Goal: Information Seeking & Learning: Learn about a topic

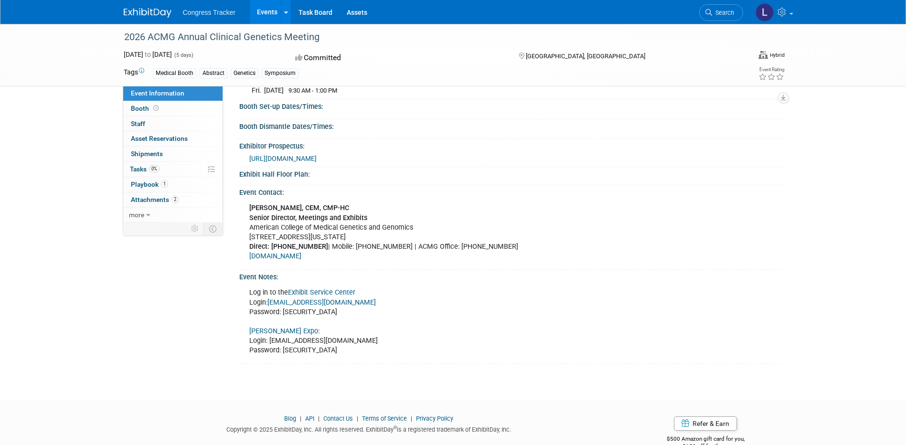
click at [300, 260] on link "www.acmgmeeting.net" at bounding box center [275, 256] width 52 height 8
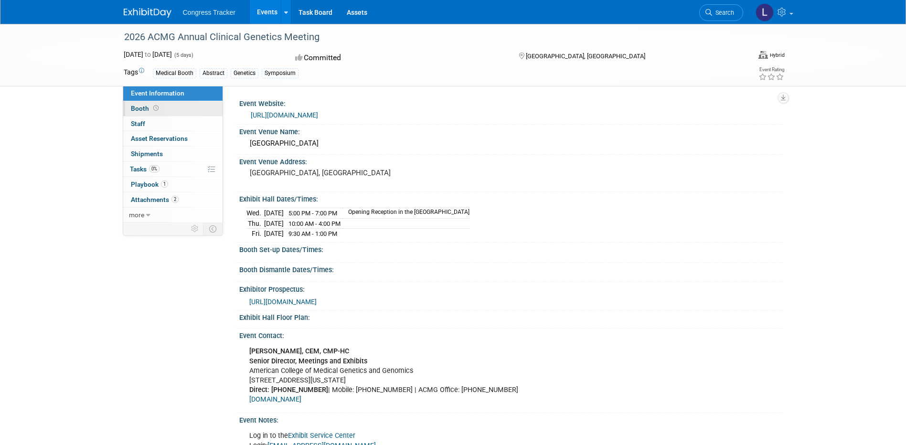
click at [141, 106] on span "Booth" at bounding box center [146, 109] width 30 height 8
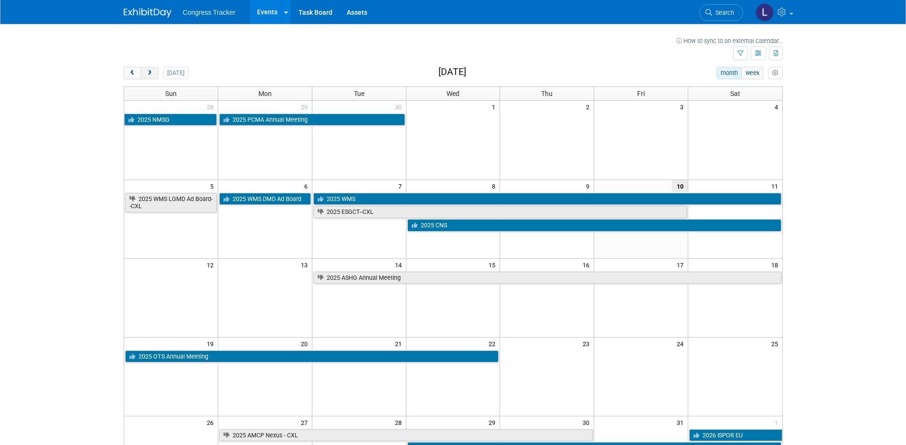
click at [152, 71] on span "next" at bounding box center [149, 73] width 7 height 6
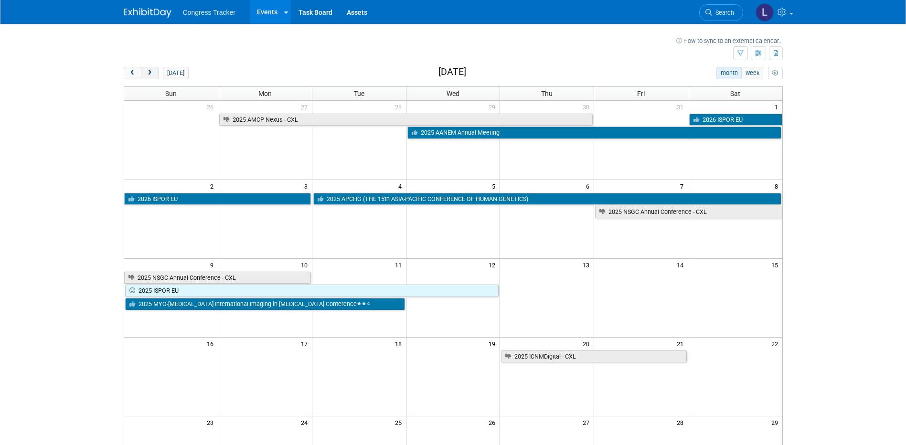
click at [152, 71] on span "next" at bounding box center [149, 73] width 7 height 6
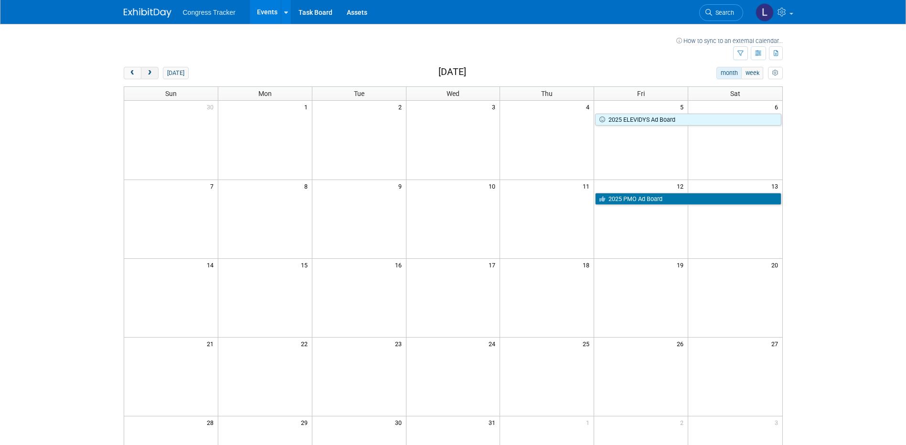
click at [152, 71] on span "next" at bounding box center [149, 73] width 7 height 6
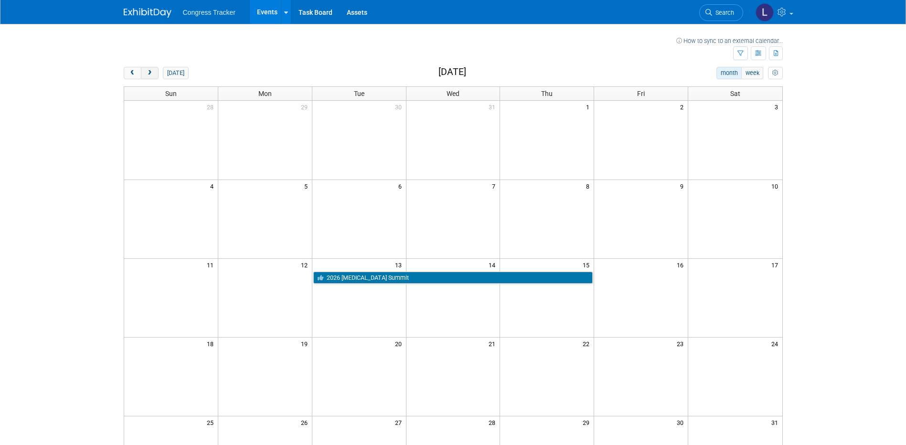
click at [152, 71] on span "next" at bounding box center [149, 73] width 7 height 6
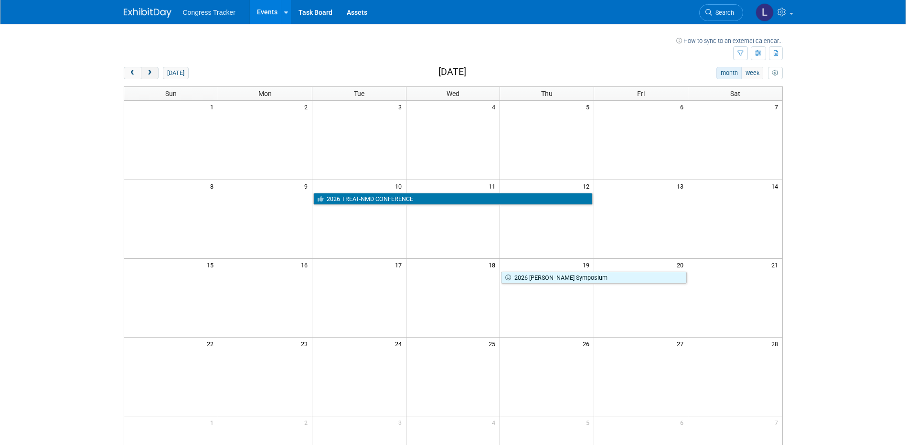
click at [152, 71] on span "next" at bounding box center [149, 73] width 7 height 6
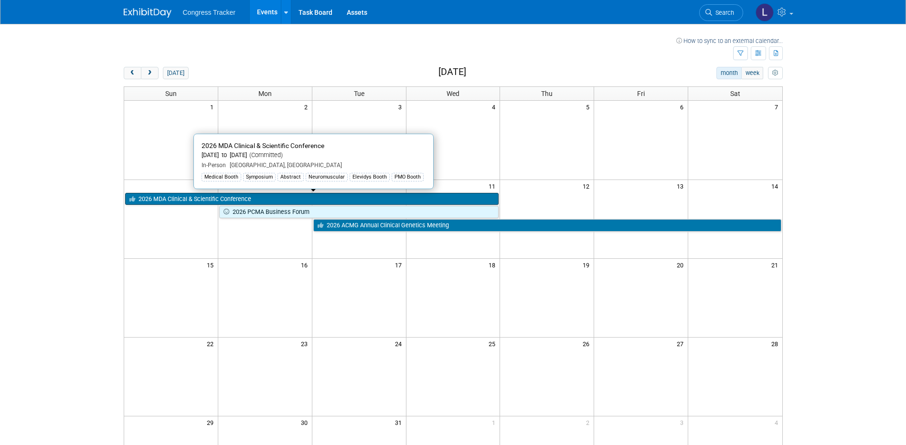
click at [223, 201] on link "2026 MDA Clinical & Scientific Conference" at bounding box center [312, 199] width 374 height 12
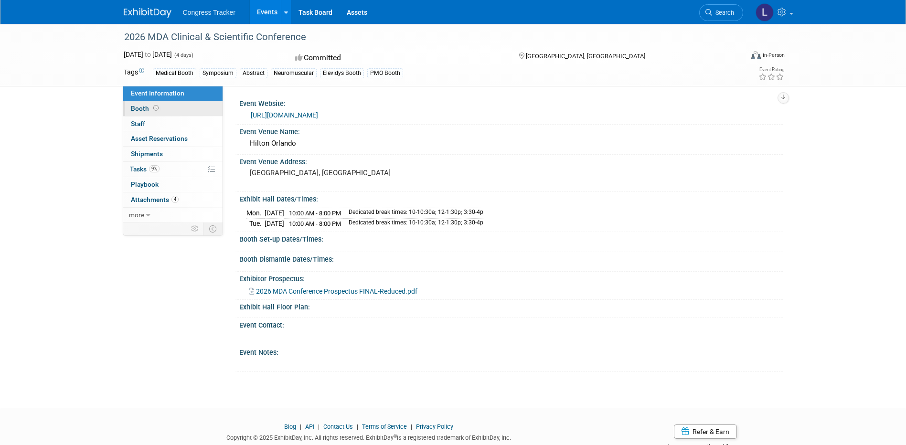
click at [144, 107] on span "Booth" at bounding box center [146, 109] width 30 height 8
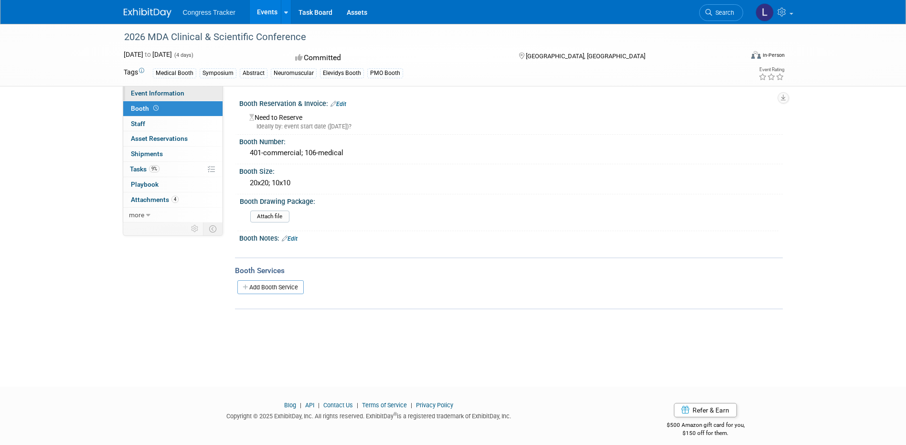
click at [174, 91] on span "Event Information" at bounding box center [157, 93] width 53 height 8
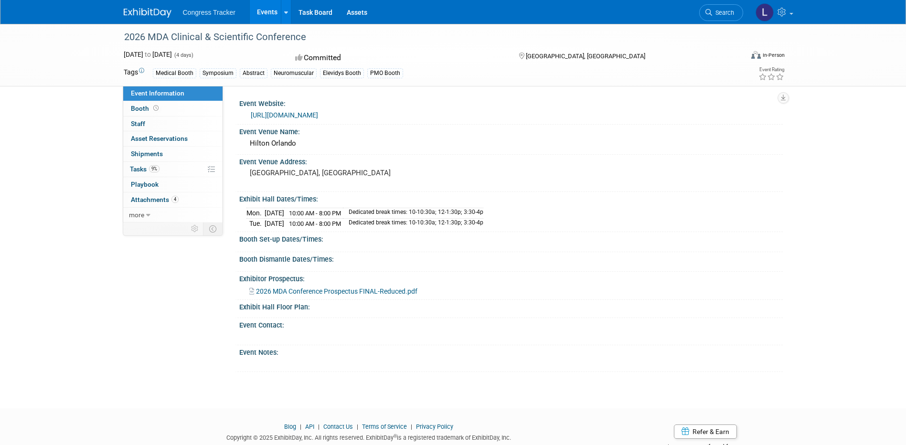
click at [334, 289] on span "2026 MDA Conference Prospectus FINAL-Reduced.pdf" at bounding box center [336, 292] width 161 height 8
click at [318, 114] on link "https://www.mdaconference.org/" at bounding box center [284, 115] width 67 height 8
click at [577, 166] on div "Event Venue Address:" at bounding box center [511, 161] width 544 height 12
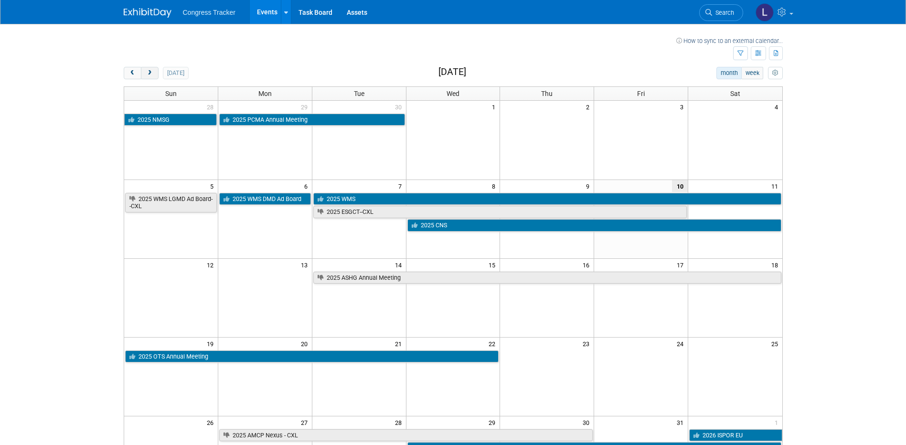
click at [153, 74] on span "next" at bounding box center [149, 73] width 7 height 6
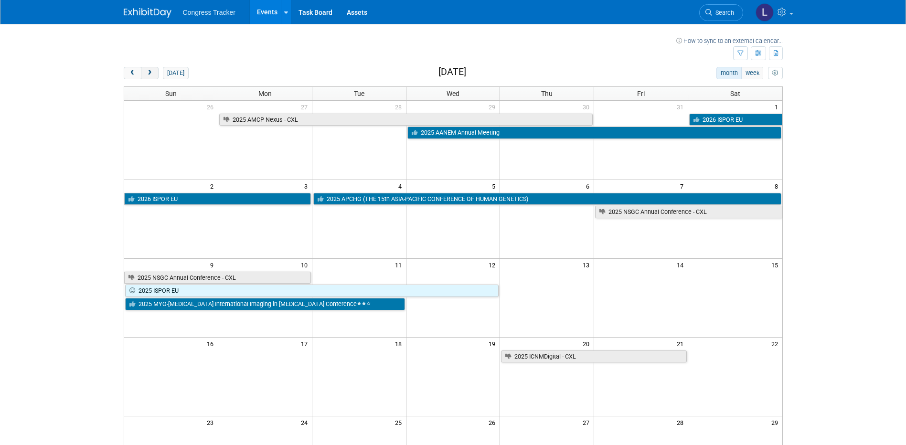
click at [153, 74] on span "next" at bounding box center [149, 73] width 7 height 6
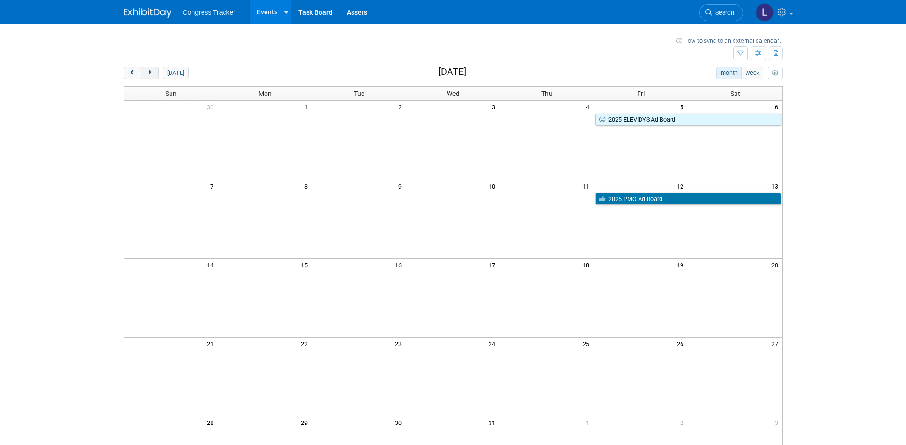
click at [152, 74] on span "next" at bounding box center [149, 73] width 7 height 6
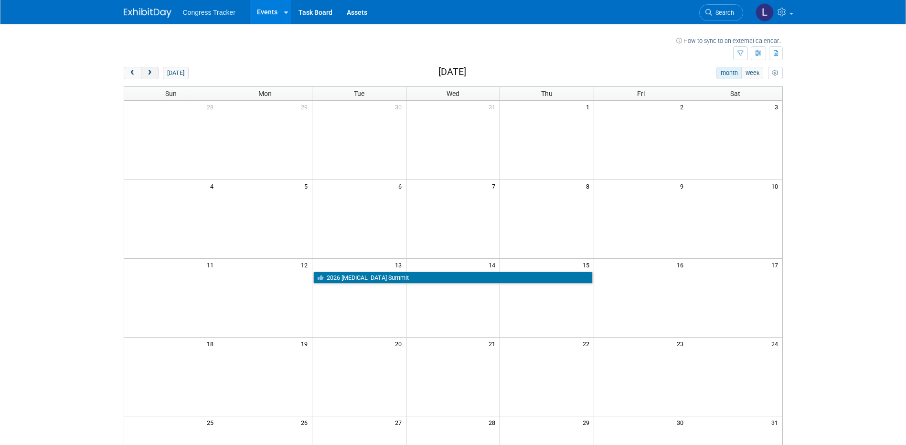
click at [152, 74] on span "next" at bounding box center [149, 73] width 7 height 6
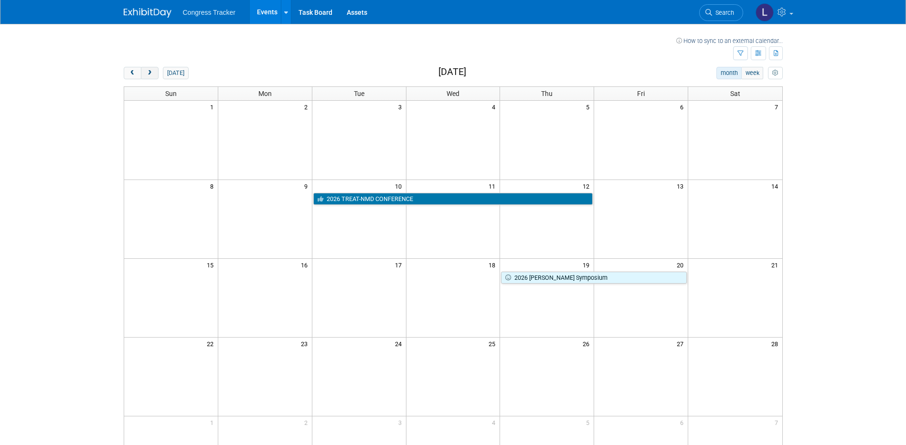
click at [152, 74] on span "next" at bounding box center [149, 73] width 7 height 6
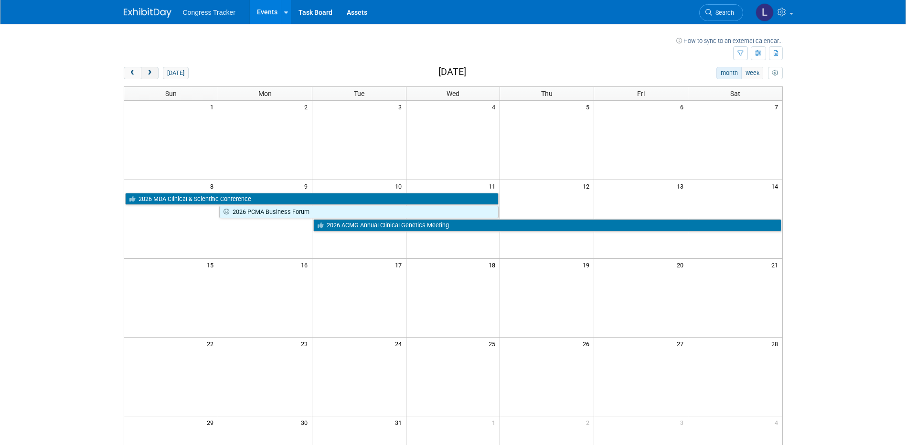
click at [152, 74] on span "next" at bounding box center [149, 73] width 7 height 6
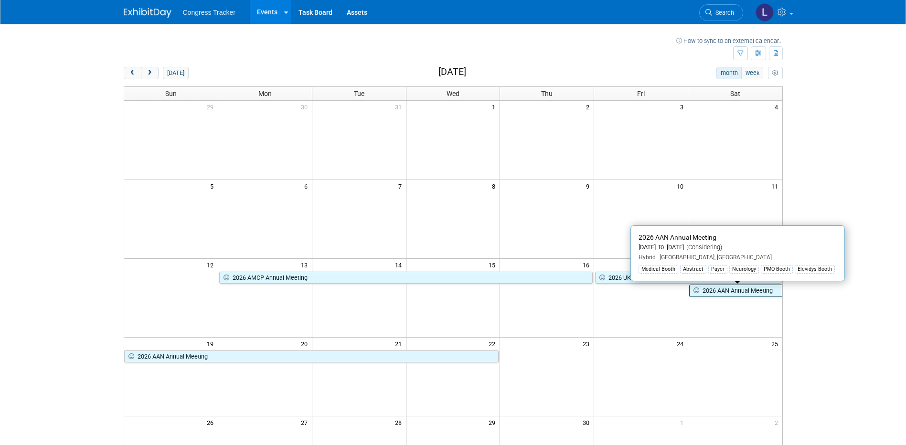
click at [717, 290] on link "2026 AAN Annual Meeting" at bounding box center [735, 291] width 93 height 12
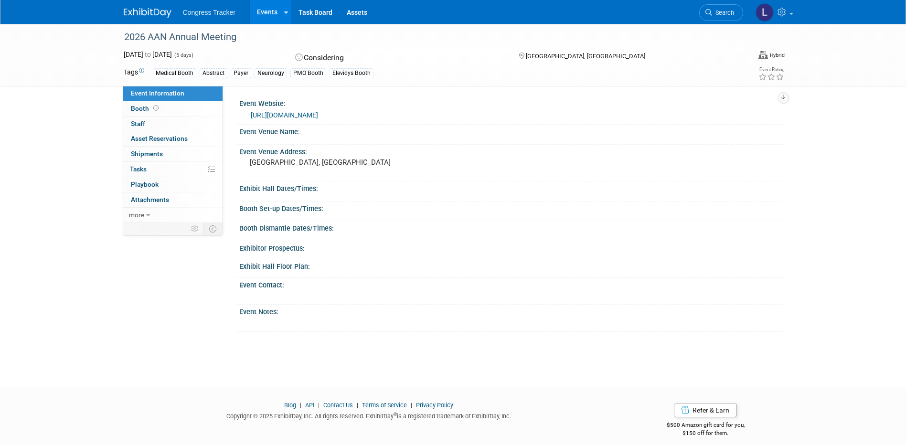
click at [318, 112] on link "[URL][DOMAIN_NAME]" at bounding box center [284, 115] width 67 height 8
